Goal: Information Seeking & Learning: Learn about a topic

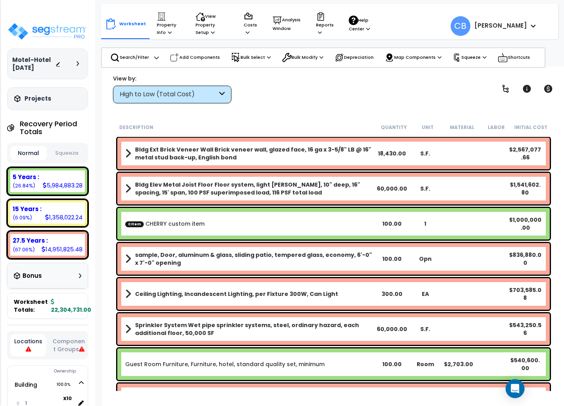
drag, startPoint x: 209, startPoint y: 165, endPoint x: 451, endPoint y: 137, distance: 243.2
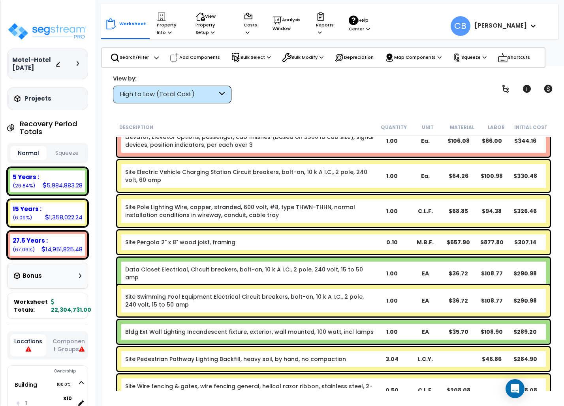
scroll to position [10254, 0]
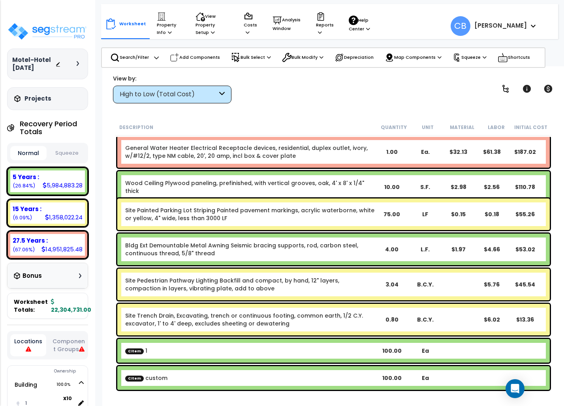
click at [4, 201] on div "Motel-Hotel [DATE] Depreciable Tax Basis : $8,765,456.00 Placed-In-Service Date…" at bounding box center [47, 203] width 95 height 406
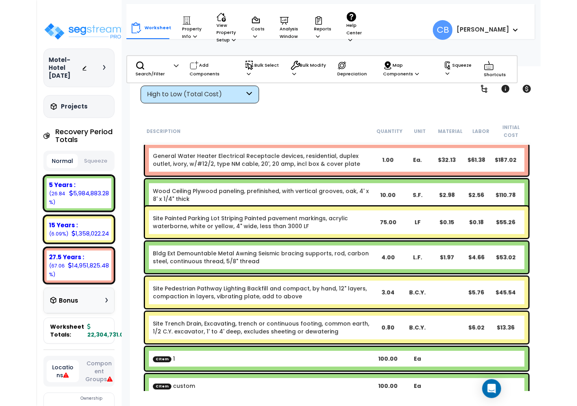
scroll to position [10249, 0]
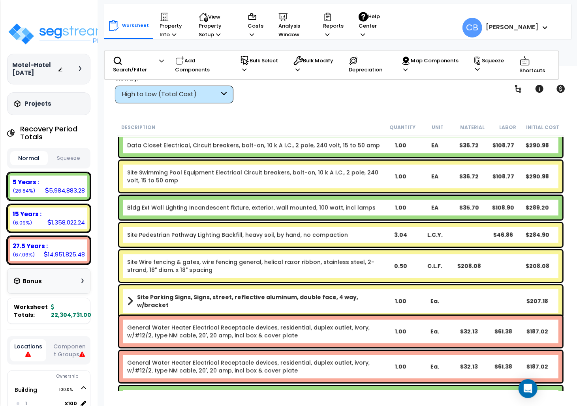
click at [242, 286] on div "Site Parking Signs, Signs, street, reflective aluminum, double face, 4 way, w/b…" at bounding box center [340, 301] width 443 height 32
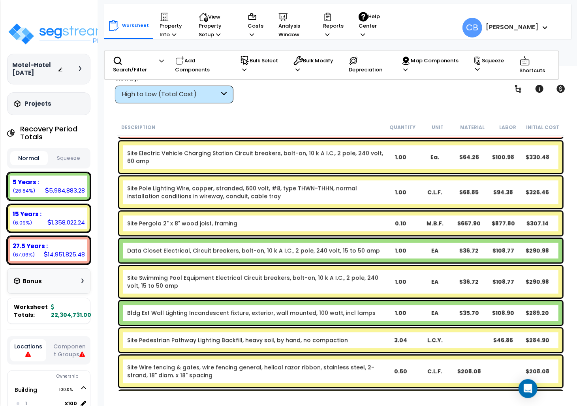
click at [242, 286] on link "Site Swimming Pool Equipment Electrical Circuit breakers, bolt-on, 10 k A I.C.,…" at bounding box center [255, 282] width 256 height 16
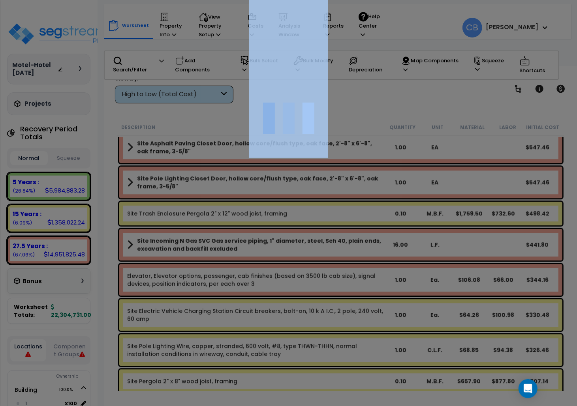
click at [242, 286] on div at bounding box center [288, 203] width 577 height 406
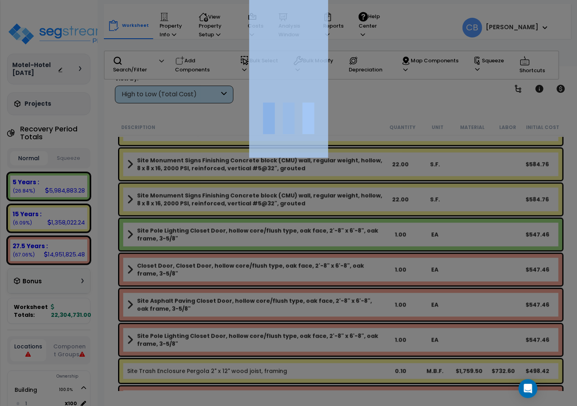
click at [242, 286] on div at bounding box center [288, 203] width 577 height 406
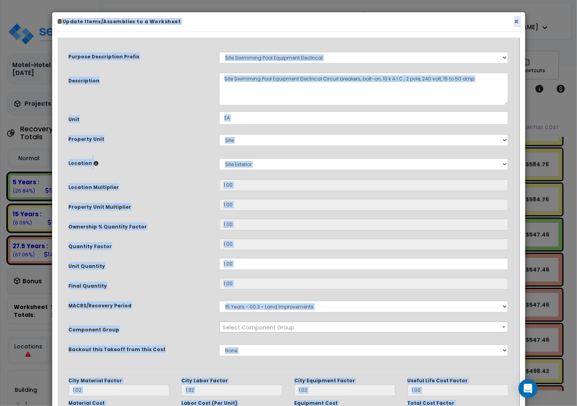
click at [514, 20] on button "×" at bounding box center [516, 21] width 5 height 8
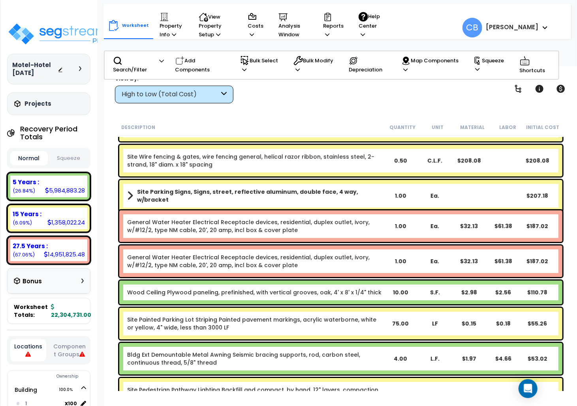
scroll to position [10254, 0]
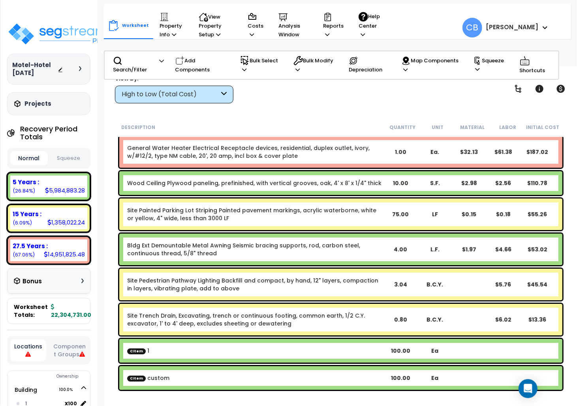
click at [349, 286] on link "Site Pedestrian Pathway Lighting Backfill and compact, by hand, 12" layers, com…" at bounding box center [255, 285] width 256 height 16
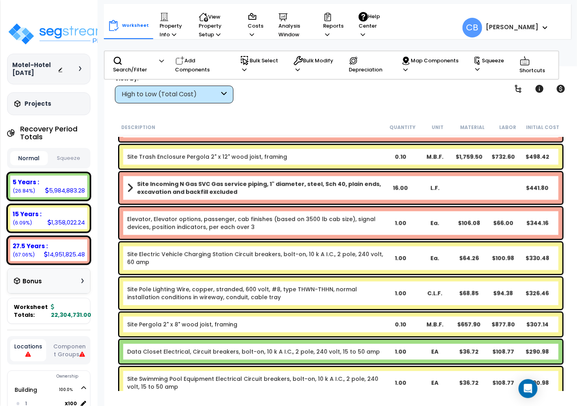
click at [301, 282] on div "Site Pole Lighting Wire, copper, stranded, 600 volt, #8, type THWN-THHN, normal…" at bounding box center [340, 294] width 443 height 32
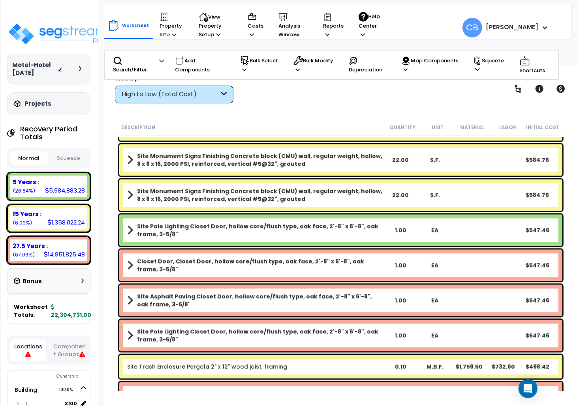
click at [301, 282] on div "Closet Door, Closet Door, hollow core/flush type, oak face, 2'-8" x 6'-8", oak …" at bounding box center [340, 266] width 447 height 36
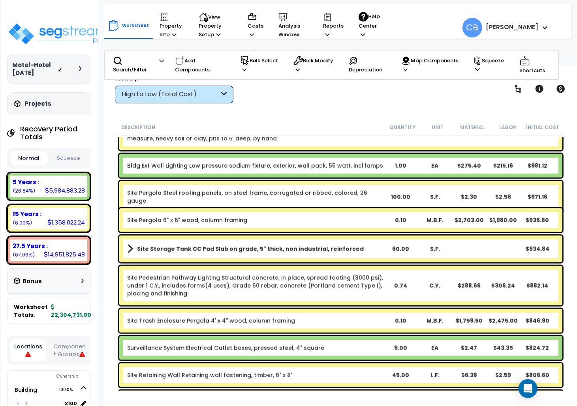
click at [301, 282] on link "Site Pedestrian Pathway Lighting Structural concrete, in place, spread footing …" at bounding box center [255, 286] width 256 height 24
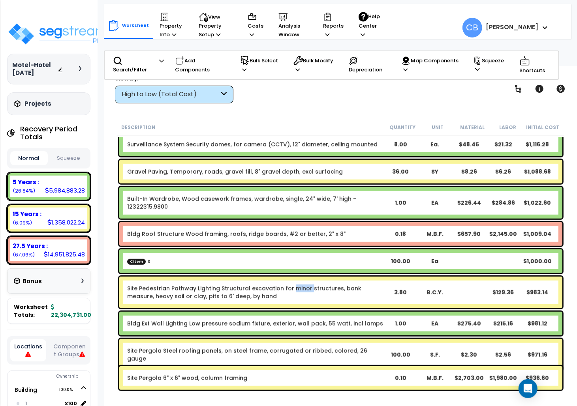
click at [301, 282] on div "Site Pedestrian Pathway Lighting Structural excavation for minor structures, ba…" at bounding box center [340, 293] width 443 height 32
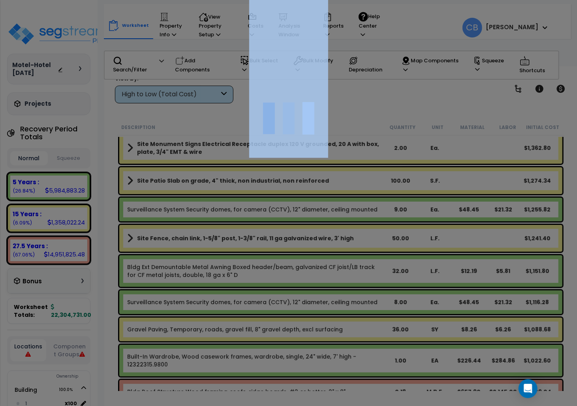
click at [301, 282] on div at bounding box center [288, 203] width 577 height 406
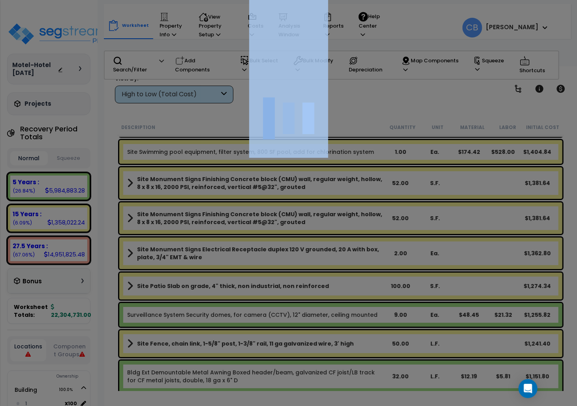
click at [301, 282] on div at bounding box center [288, 203] width 577 height 406
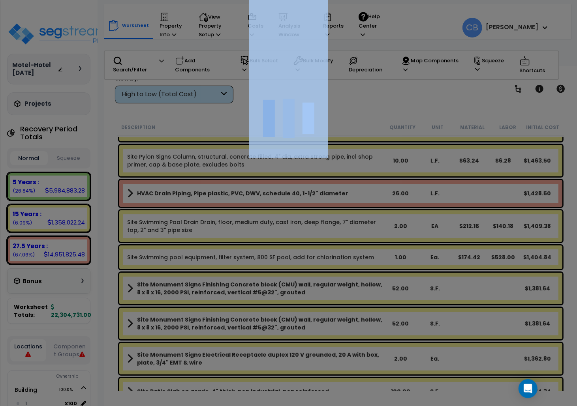
click at [301, 282] on div at bounding box center [288, 203] width 577 height 406
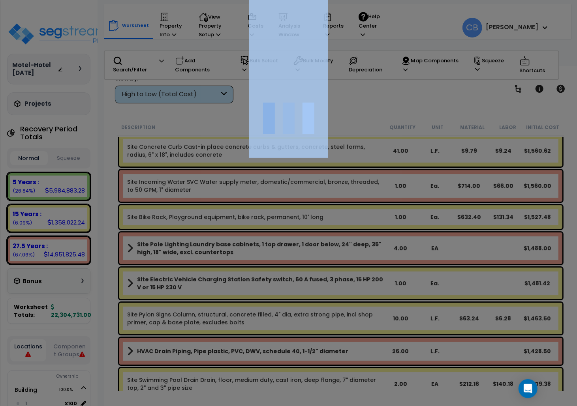
click at [301, 282] on div at bounding box center [288, 203] width 577 height 406
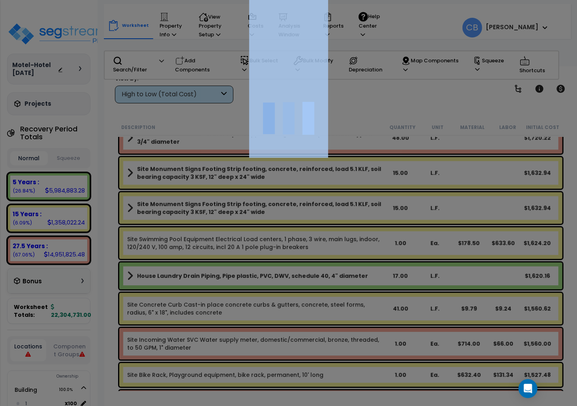
click at [301, 282] on div at bounding box center [288, 203] width 577 height 406
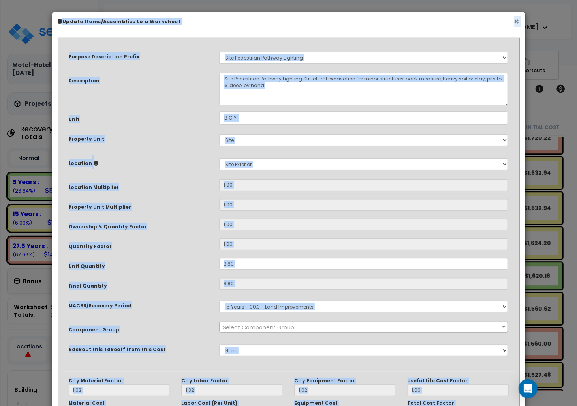
click at [518, 23] on button "×" at bounding box center [516, 21] width 5 height 8
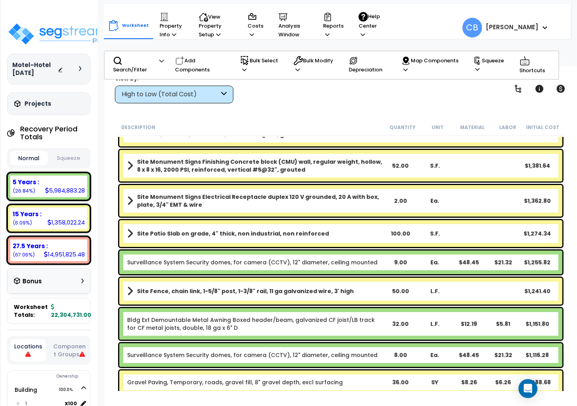
click at [245, 195] on b "Site Monument Signs Electrical Receptacle duplex 120 V grounded, 20 A with box,…" at bounding box center [260, 201] width 246 height 16
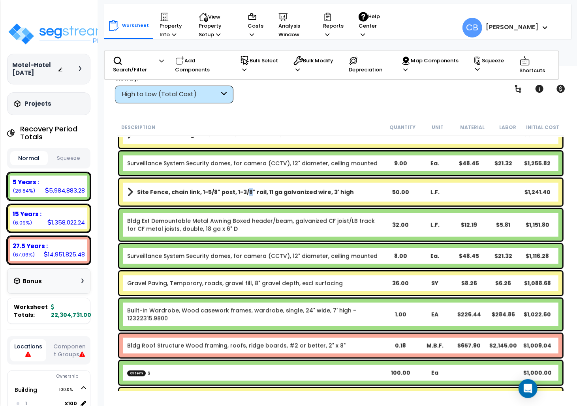
click at [245, 195] on b "Site Fence, chain link, 1-5/8" post, 1-3/8" rail, 11 ga galvanized wire, 3' high" at bounding box center [245, 192] width 217 height 8
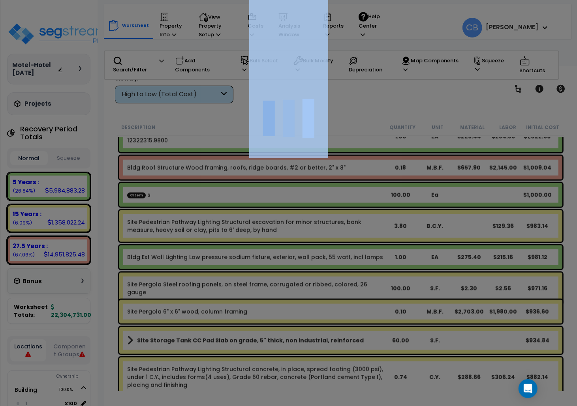
click at [245, 195] on div at bounding box center [288, 203] width 577 height 406
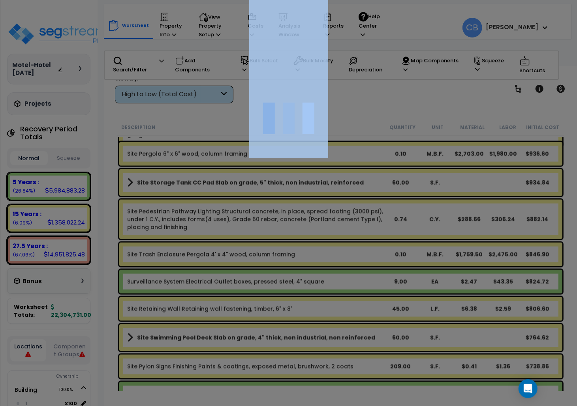
click at [245, 195] on div at bounding box center [288, 203] width 577 height 406
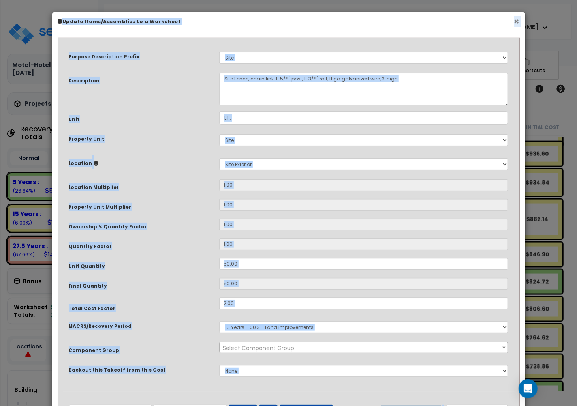
click at [515, 21] on button "×" at bounding box center [516, 21] width 5 height 8
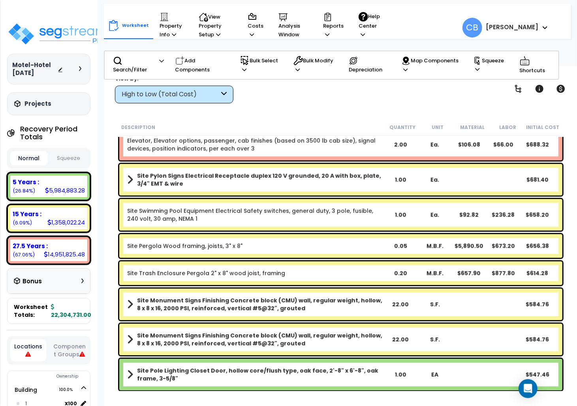
click at [214, 278] on div "Site Trash Enclosure Pergola 2" x 8" wood joist, framing 0.20 M.B.F. $657.90 $8…" at bounding box center [340, 273] width 443 height 24
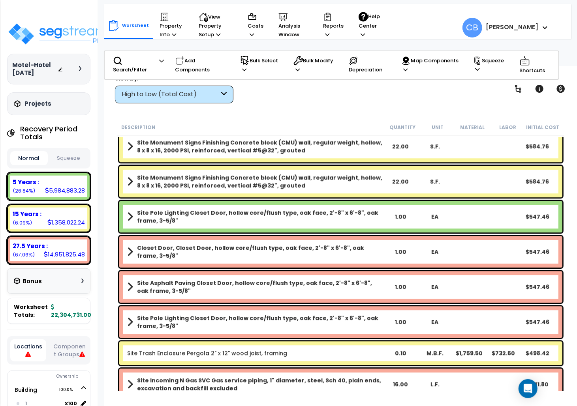
click at [217, 277] on div "Site Asphalt Paving Closet Door, hollow core/flush type, oak face, 2'-8" x 6'-8…" at bounding box center [340, 287] width 443 height 32
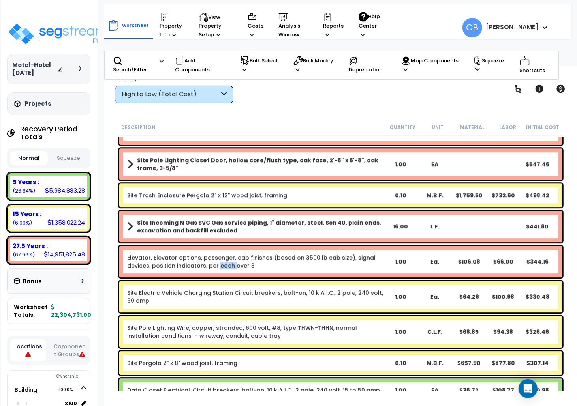
click at [217, 277] on div "Elevator, Elevator options, passenger, cab finishes (based on 3500 lb cab size)…" at bounding box center [340, 262] width 447 height 36
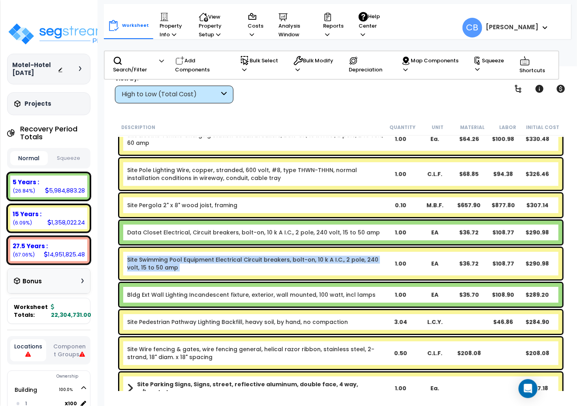
click at [217, 277] on div "Site Swimming Pool Equipment Electrical Circuit breakers, bolt-on, 10 k A I.C.,…" at bounding box center [340, 264] width 443 height 32
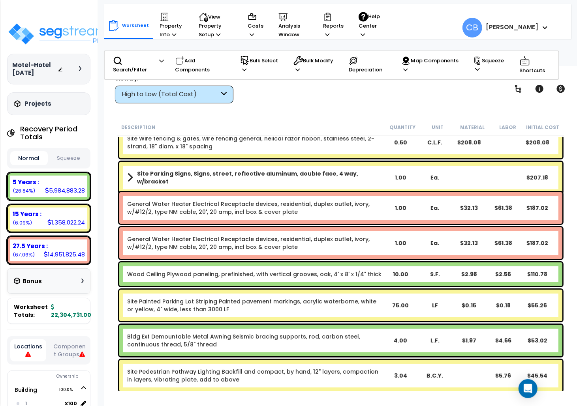
click at [201, 255] on div "General Water Heater Electrical Receptacle devices, residential, duplex outlet,…" at bounding box center [340, 243] width 443 height 32
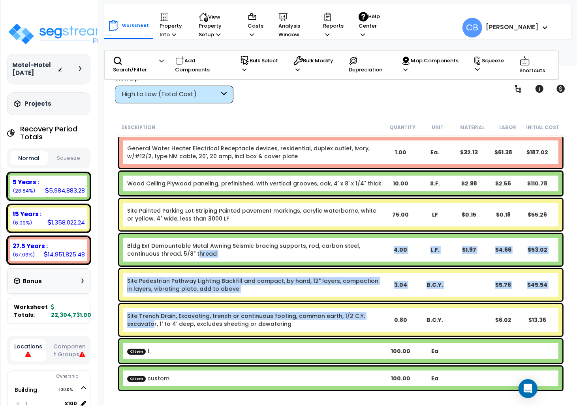
drag, startPoint x: 165, startPoint y: 264, endPoint x: 155, endPoint y: 319, distance: 55.8
click at [168, 302] on div "Site Trench Drain, Excavating, trench or continuous footing, common earth, 1/2 …" at bounding box center [340, 320] width 447 height 36
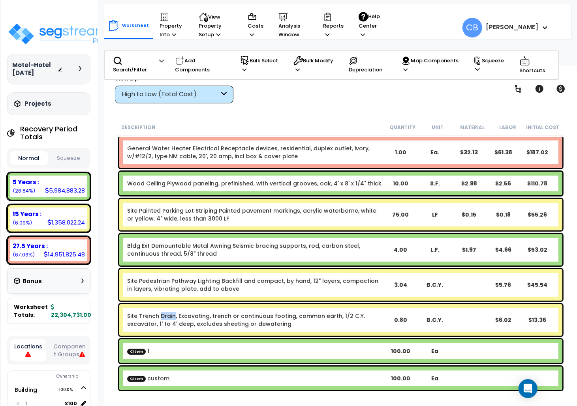
click at [168, 302] on div "Site Trench Drain, Excavating, trench or continuous footing, common earth, 1/2 …" at bounding box center [340, 320] width 447 height 36
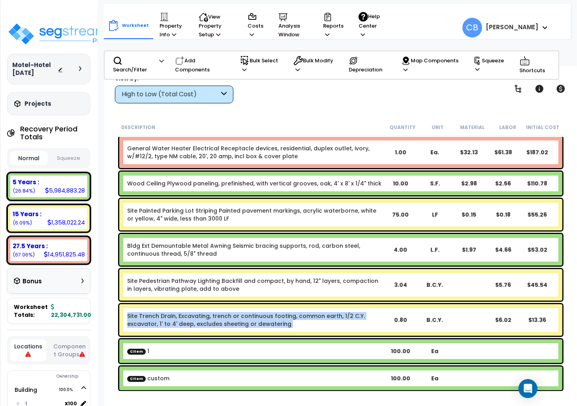
click at [168, 302] on div "Site Trench Drain, Excavating, trench or continuous footing, common earth, 1/2 …" at bounding box center [340, 320] width 447 height 36
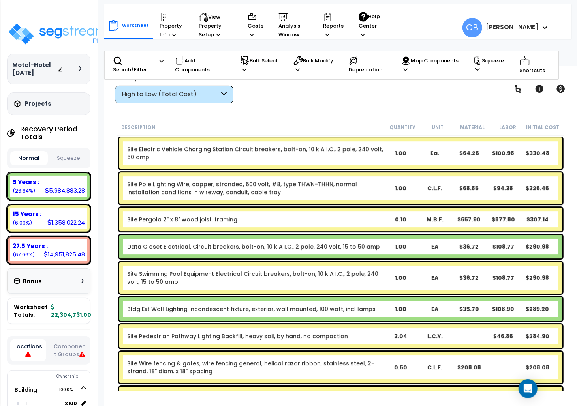
drag, startPoint x: 231, startPoint y: 227, endPoint x: 237, endPoint y: 236, distance: 10.3
click at [232, 228] on div "Site Pergola 2" x 8" wood joist, framing 0.10 M.B.F. $657.90 $877.80 $307.14" at bounding box center [340, 220] width 443 height 24
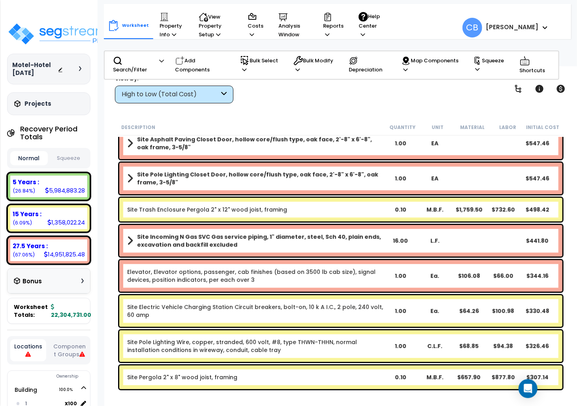
click at [237, 236] on b "Site Incoming N Gas SVC Gas service piping, 1" diameter, steel, Sch 40, plain e…" at bounding box center [260, 241] width 246 height 16
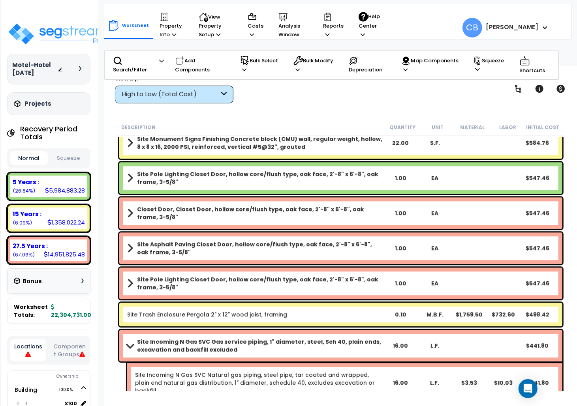
click at [248, 276] on b "Site Pole Lighting Closet Door, hollow core/flush type, oak face, 2'-8" x 6'-8"…" at bounding box center [260, 284] width 246 height 16
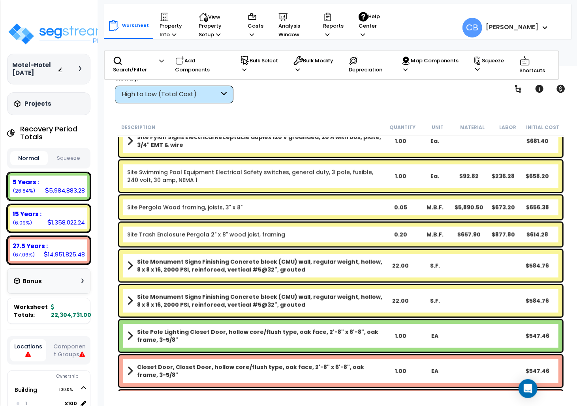
click at [244, 273] on b "Site Monument Signs Finishing Concrete block (CMU) wall, regular weight, hollow…" at bounding box center [260, 266] width 246 height 16
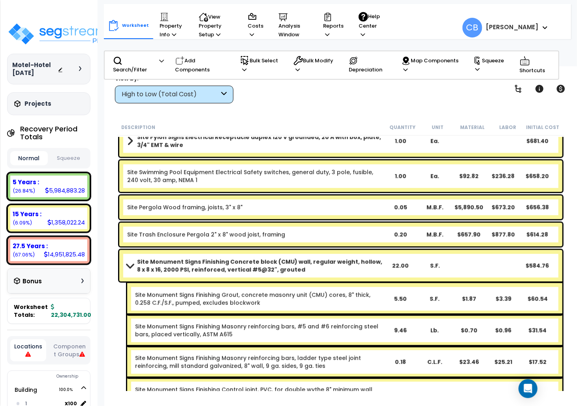
scroll to position [9502, 0]
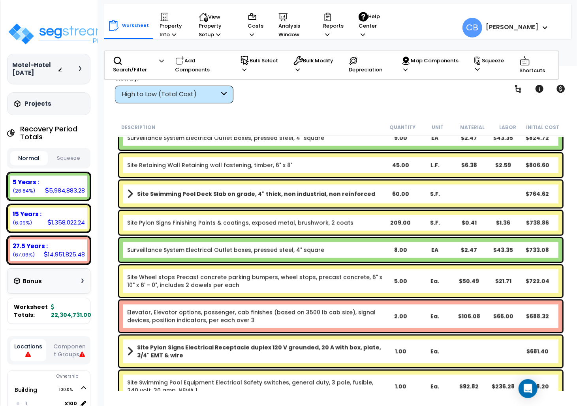
click at [244, 274] on link "Site Wheel stops Precast concrete parking bumpers, wheel stops, precast concret…" at bounding box center [255, 282] width 256 height 16
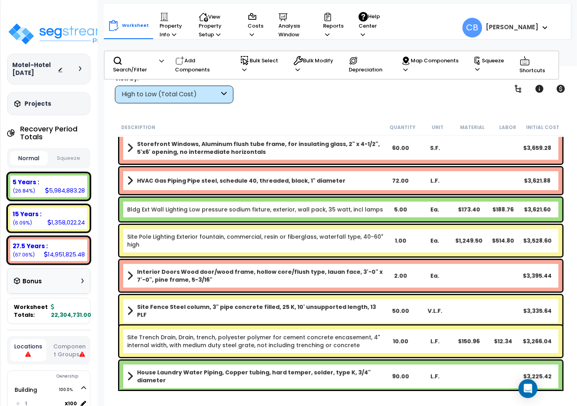
click at [244, 273] on b "Interior Doors Wood door/wood frame, hollow core/flush type, lauan face, 3'-0" …" at bounding box center [260, 276] width 246 height 16
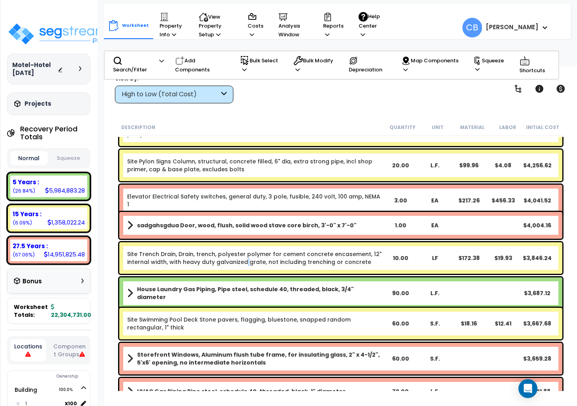
click at [244, 273] on div "Site Trench Drain, Drain, trench, polyester polymer for cement concrete encasem…" at bounding box center [340, 258] width 447 height 36
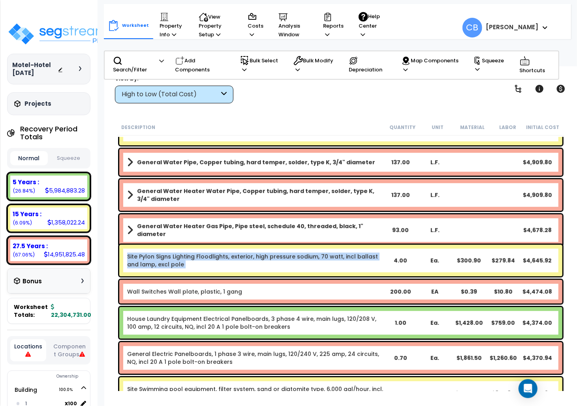
click at [244, 273] on div "Site Pylon Signs Lighting Floodlights, exterior, high pressure sodium, 70 watt,…" at bounding box center [340, 261] width 443 height 32
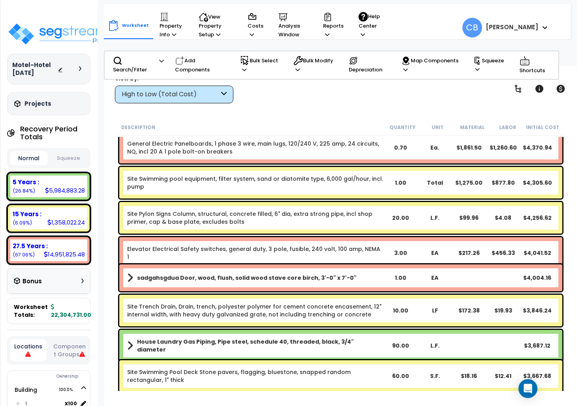
click at [348, 279] on link "sadgahsgdua Door, wood, flush, solid wood stave core birch, 3'-0" x 7'-0"" at bounding box center [255, 277] width 256 height 11
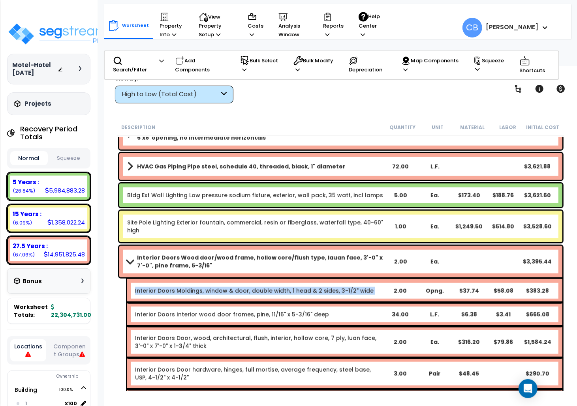
click at [348, 279] on div "Interior Doors Moldings, window & door, double width, 1 head & 2 sides, 3-1/2" …" at bounding box center [344, 291] width 435 height 24
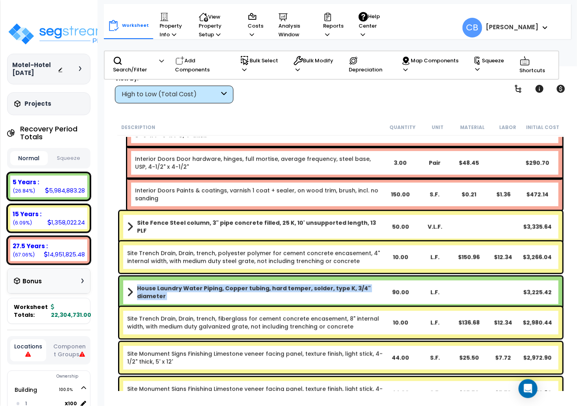
click at [348, 279] on div "House Laundry Water Piping, Copper tubing, hard temper, solder, type K, 3/4" di…" at bounding box center [340, 293] width 443 height 32
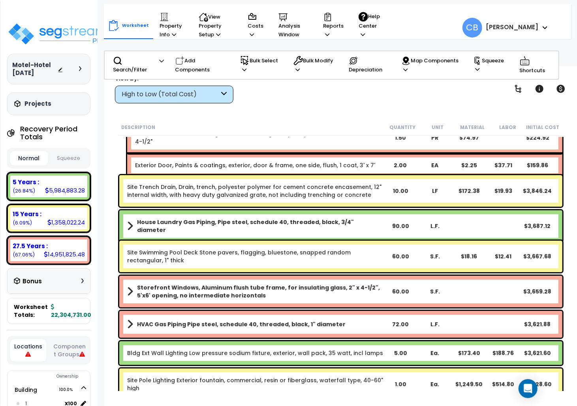
click at [348, 279] on div "Storefront Windows, Aluminum flush tube frame, for insulating glass, 2" x 4-1/2…" at bounding box center [340, 292] width 443 height 32
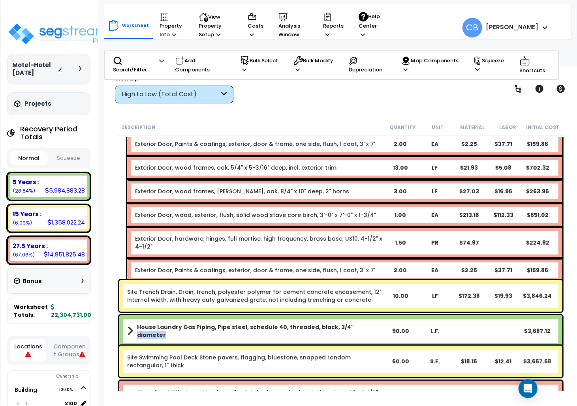
click at [348, 279] on div "Site Trench Drain, Drain, trench, polyester polymer for cement concrete encasem…" at bounding box center [340, 296] width 447 height 36
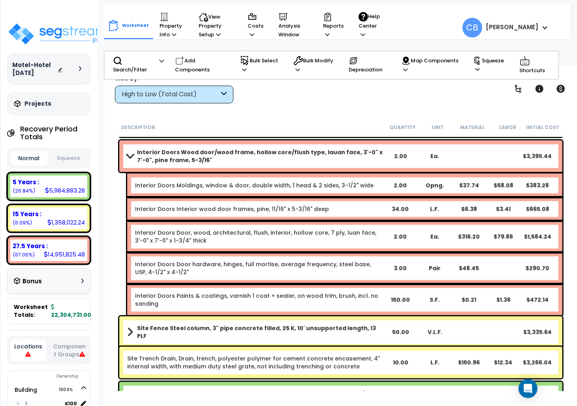
click at [348, 279] on div "Interior Doors Door hardware, hinges, full mortise, average frequency, steel ba…" at bounding box center [344, 269] width 435 height 32
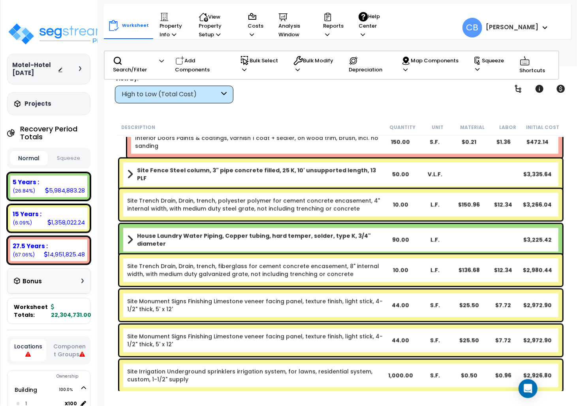
click at [348, 279] on div "Site Trench Drain, Drain, trench, fiberglass for cement concrete encasement, 8"…" at bounding box center [340, 271] width 443 height 32
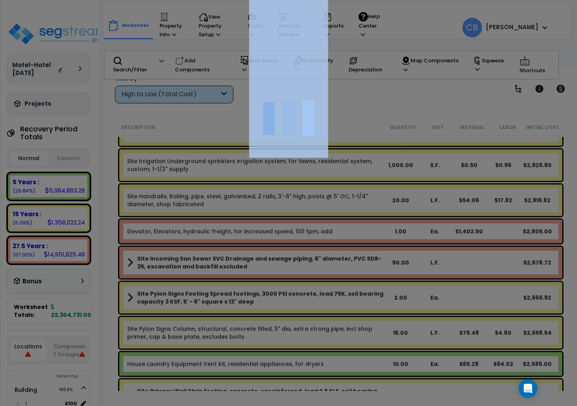
click at [348, 279] on div at bounding box center [288, 203] width 577 height 406
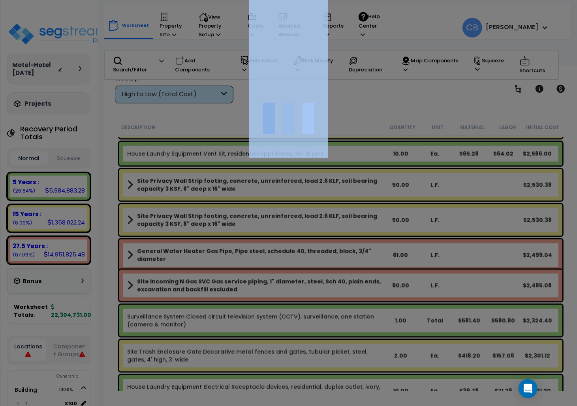
click at [348, 279] on div at bounding box center [288, 203] width 577 height 406
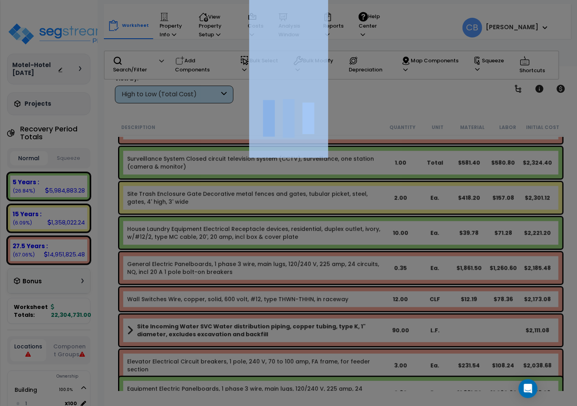
click at [348, 279] on div at bounding box center [288, 203] width 577 height 406
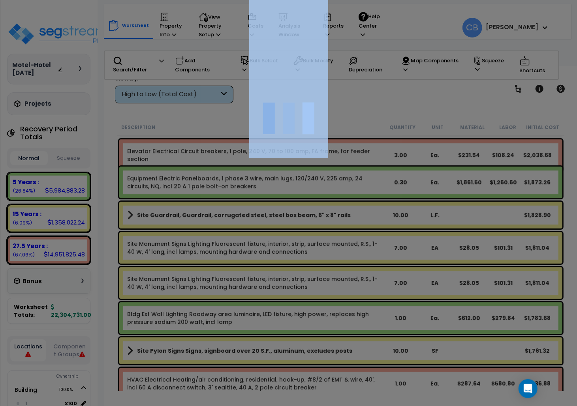
click at [348, 279] on div at bounding box center [288, 203] width 577 height 406
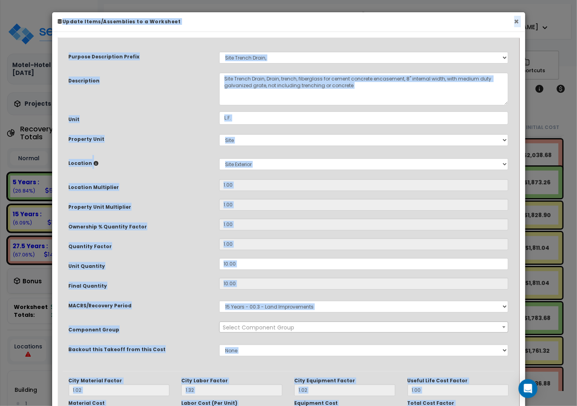
click at [514, 26] on button "×" at bounding box center [516, 21] width 5 height 8
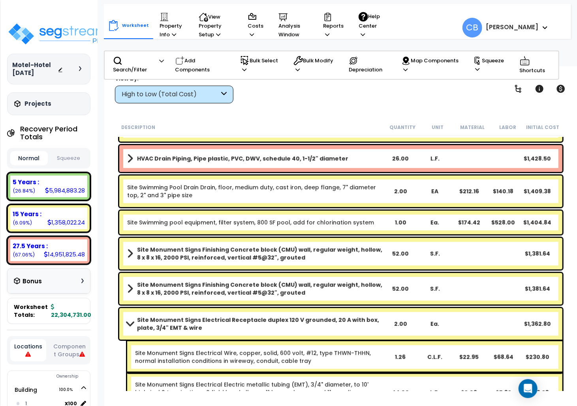
click at [325, 260] on b "Site Monument Signs Finishing Concrete block (CMU) wall, regular weight, hollow…" at bounding box center [260, 254] width 246 height 16
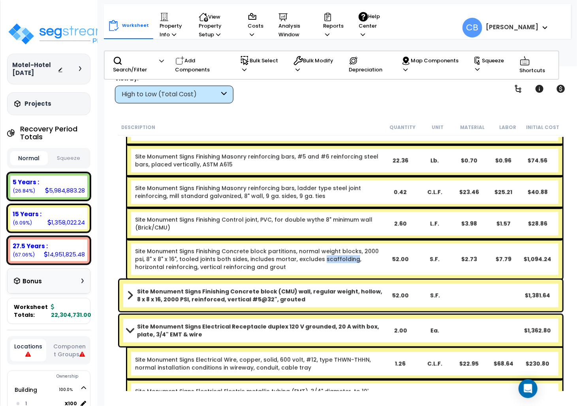
click at [325, 260] on link "Site Monument Signs Finishing Concrete block partitions, normal weight blocks, …" at bounding box center [259, 260] width 248 height 24
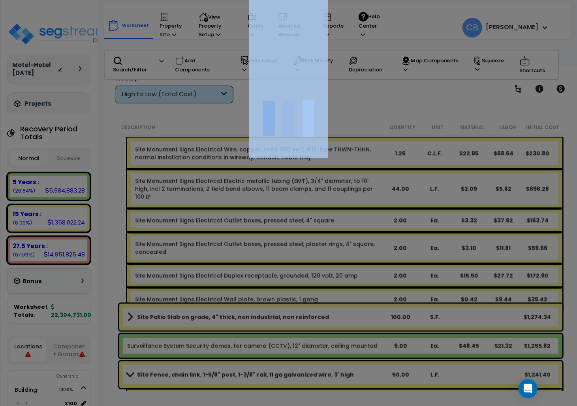
click at [325, 260] on div at bounding box center [288, 203] width 577 height 406
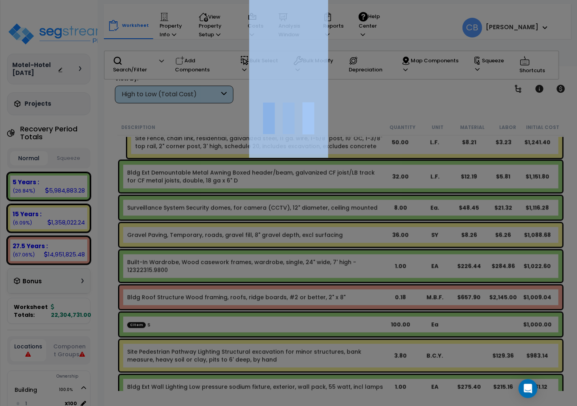
click at [325, 260] on div at bounding box center [288, 203] width 577 height 406
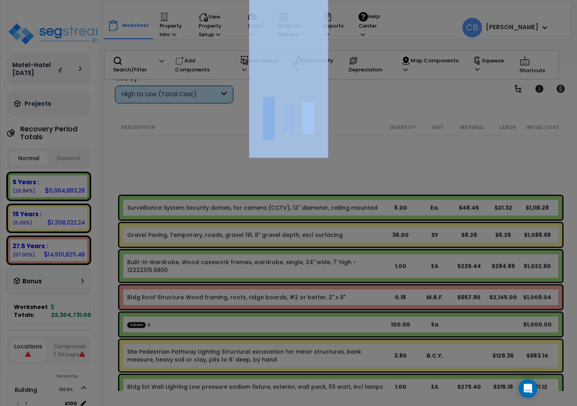
scroll to position [9818, 0]
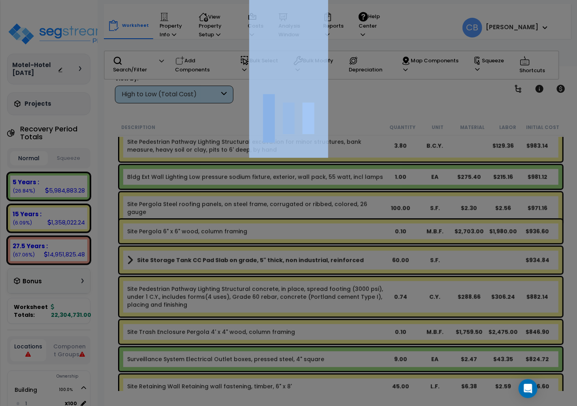
click at [325, 32] on div "We are Building your Property. So please grab a coffee and let us do the heavy …" at bounding box center [288, 16] width 577 height 32
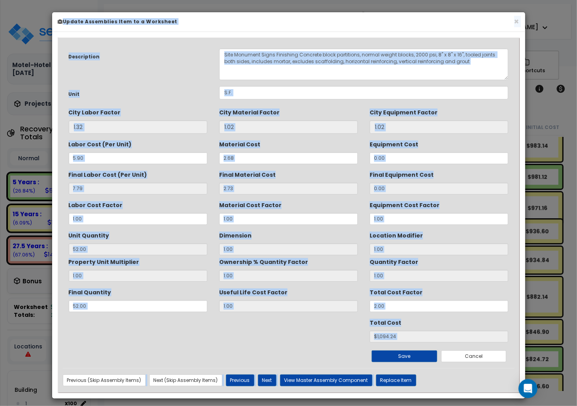
click at [325, 260] on div "Ownership % Quantity Factor 1.00" at bounding box center [288, 268] width 139 height 26
